Goal: Information Seeking & Learning: Learn about a topic

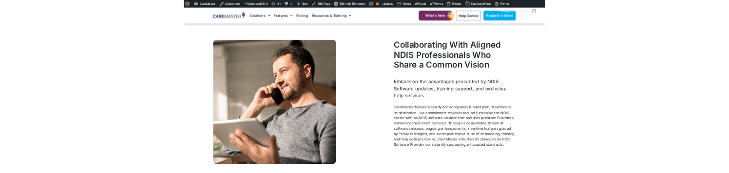
scroll to position [882, 0]
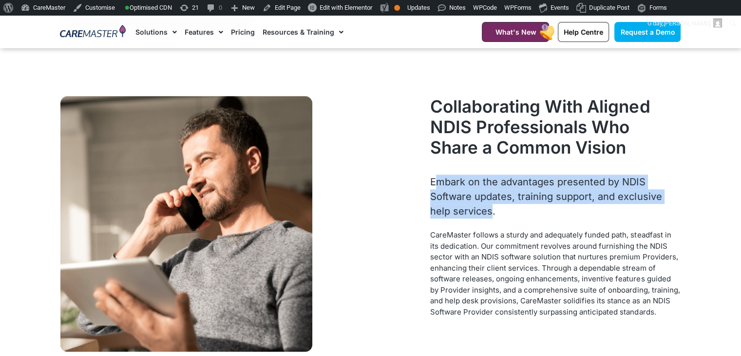
drag, startPoint x: 493, startPoint y: 225, endPoint x: 435, endPoint y: 194, distance: 66.0
click at [435, 194] on span "Embark on the advantages presented by NDIS Software updates, training support, …" at bounding box center [545, 196] width 231 height 41
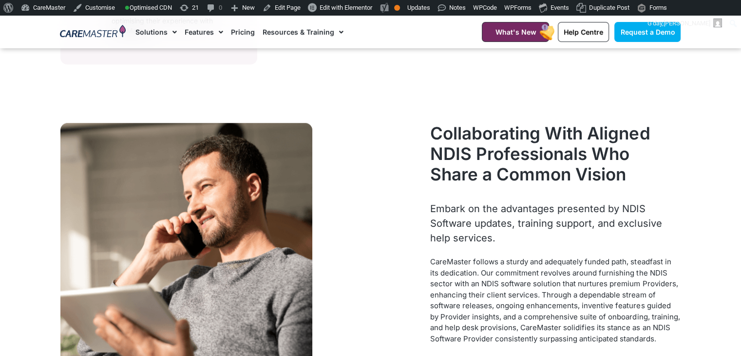
scroll to position [850, 0]
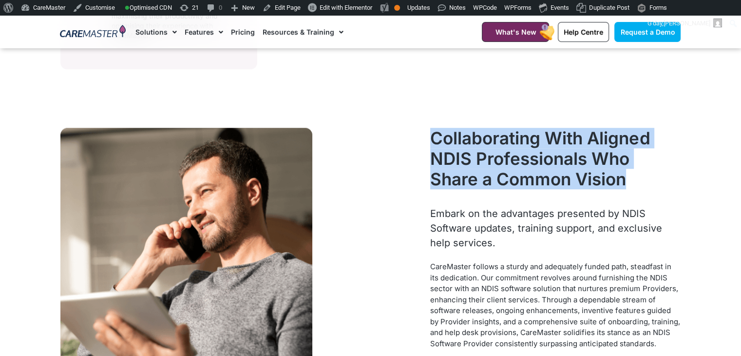
drag, startPoint x: 627, startPoint y: 191, endPoint x: 279, endPoint y: 182, distance: 348.0
click at [279, 182] on div "Collaborating With Aligned NDIS Professionals Who Share a Common Vision Embark …" at bounding box center [371, 255] width 630 height 265
copy div "Collaborating With Aligned NDIS Professionals Who Share a Common Vision"
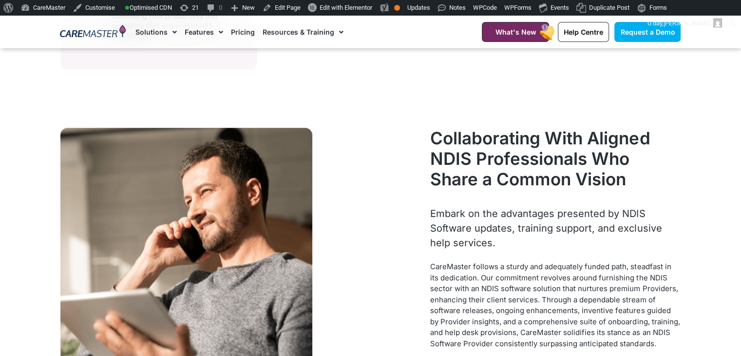
click at [491, 248] on span "Embark on the advantages presented by NDIS Software updates, training support, …" at bounding box center [545, 228] width 231 height 41
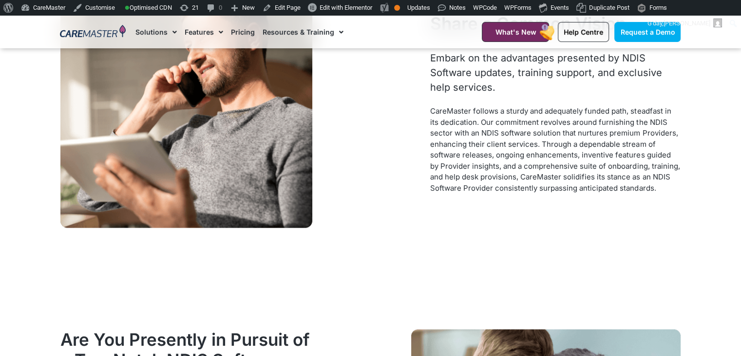
scroll to position [996, 0]
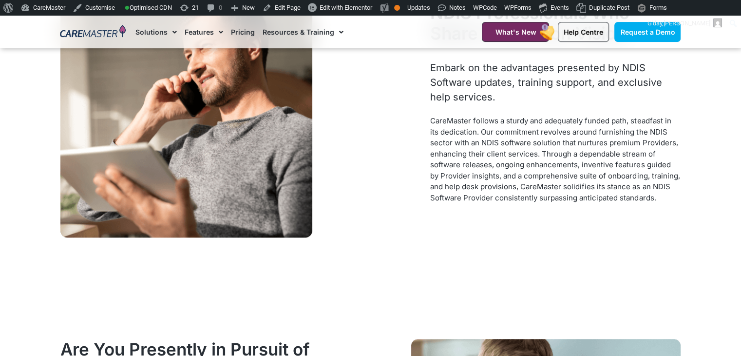
drag, startPoint x: 507, startPoint y: 112, endPoint x: 433, endPoint y: 80, distance: 81.0
click at [433, 80] on p "Embark on the advantages presented by NDIS Software updates, training support, …" at bounding box center [555, 82] width 250 height 44
copy span "Embark on the advantages presented by NDIS Software updates, training support, …"
click at [453, 199] on span "CareMaster follows a sturdy and adequately funded path, steadfast in its dedica…" at bounding box center [554, 159] width 249 height 86
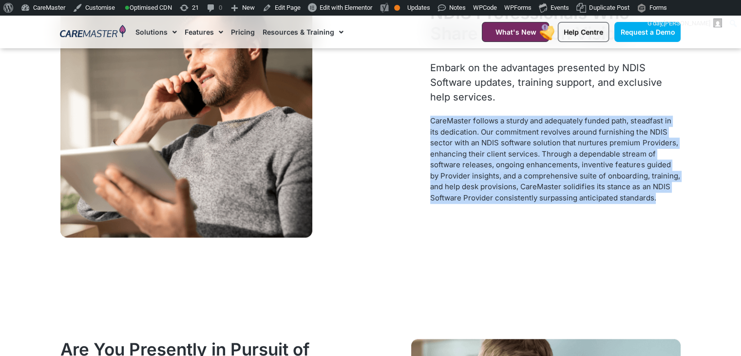
drag, startPoint x: 661, startPoint y: 209, endPoint x: 431, endPoint y: 132, distance: 241.9
click at [431, 132] on p "CareMaster follows a sturdy and adequately funded path, steadfast in its dedica…" at bounding box center [555, 159] width 250 height 88
copy span "CareMaster follows a sturdy and adequately funded path, steadfast in its dedica…"
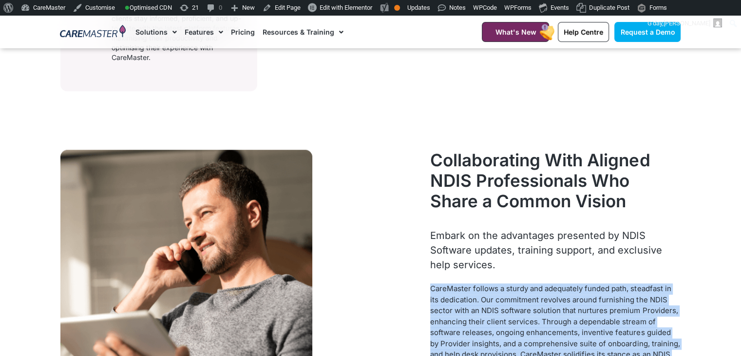
scroll to position [906, 0]
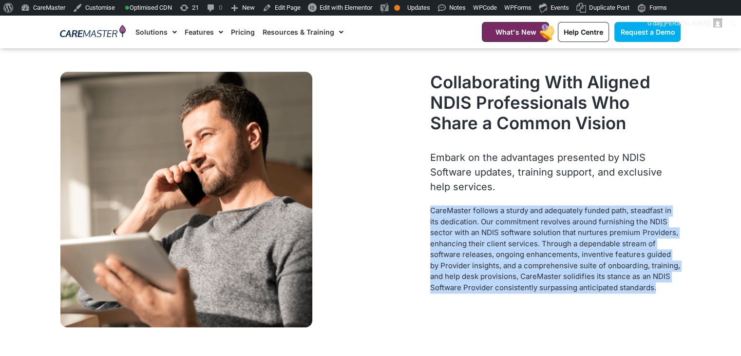
click at [519, 248] on span "CareMaster follows a sturdy and adequately funded path, steadfast in its dedica…" at bounding box center [554, 249] width 249 height 86
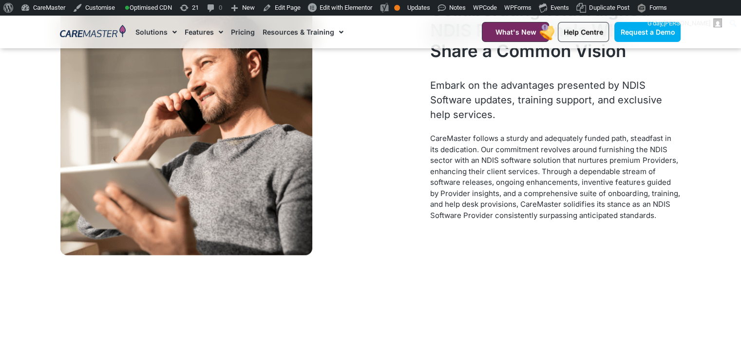
scroll to position [1027, 0]
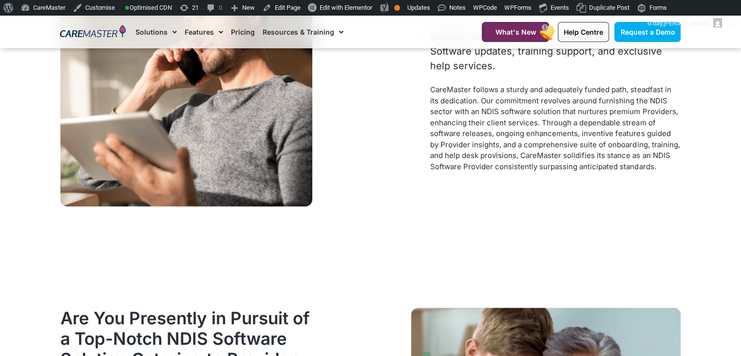
click at [739, 101] on section "Collaborating With Aligned NDIS Professionals Who Share a Common Vision Embark …" at bounding box center [370, 78] width 741 height 265
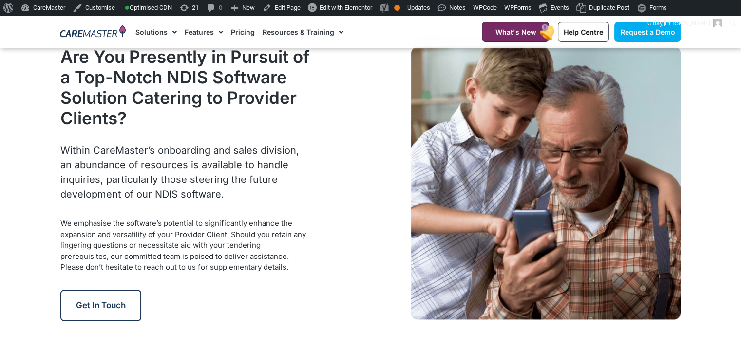
scroll to position [1269, 0]
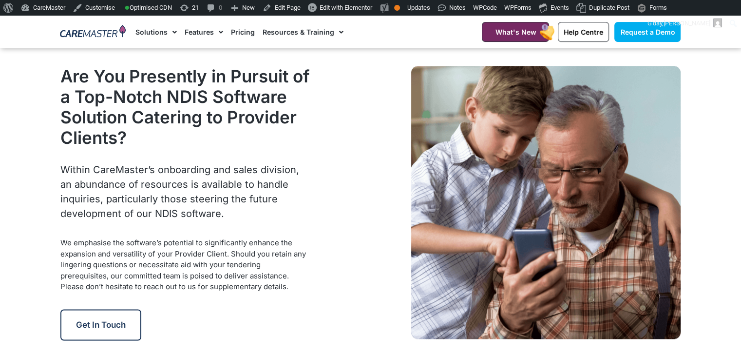
drag, startPoint x: 229, startPoint y: 222, endPoint x: 47, endPoint y: 182, distance: 186.4
click at [47, 182] on section "Are You Presently in Pursuit of a Top-Notch NDIS Software Solution Catering to …" at bounding box center [370, 203] width 741 height 284
click at [443, 254] on img at bounding box center [545, 202] width 269 height 273
click at [287, 221] on p "Within CareMaster’s onboarding and sales division, an abundance of resources is…" at bounding box center [185, 191] width 250 height 58
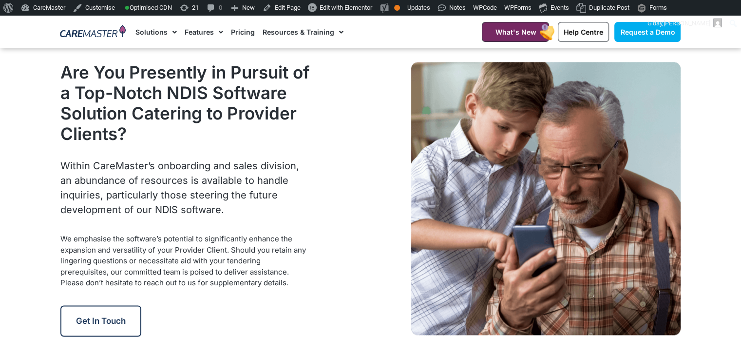
scroll to position [1287, 0]
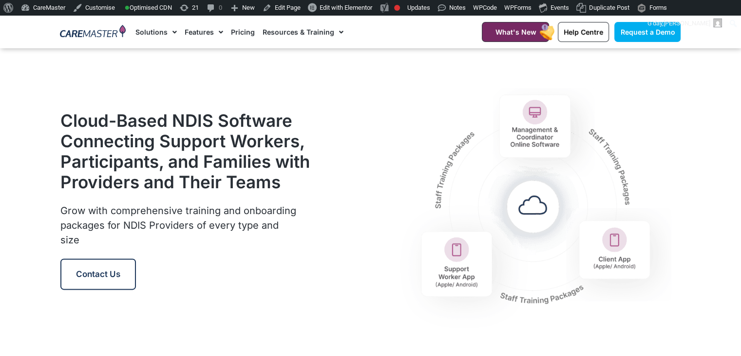
scroll to position [1192, 0]
